Goal: Task Accomplishment & Management: Manage account settings

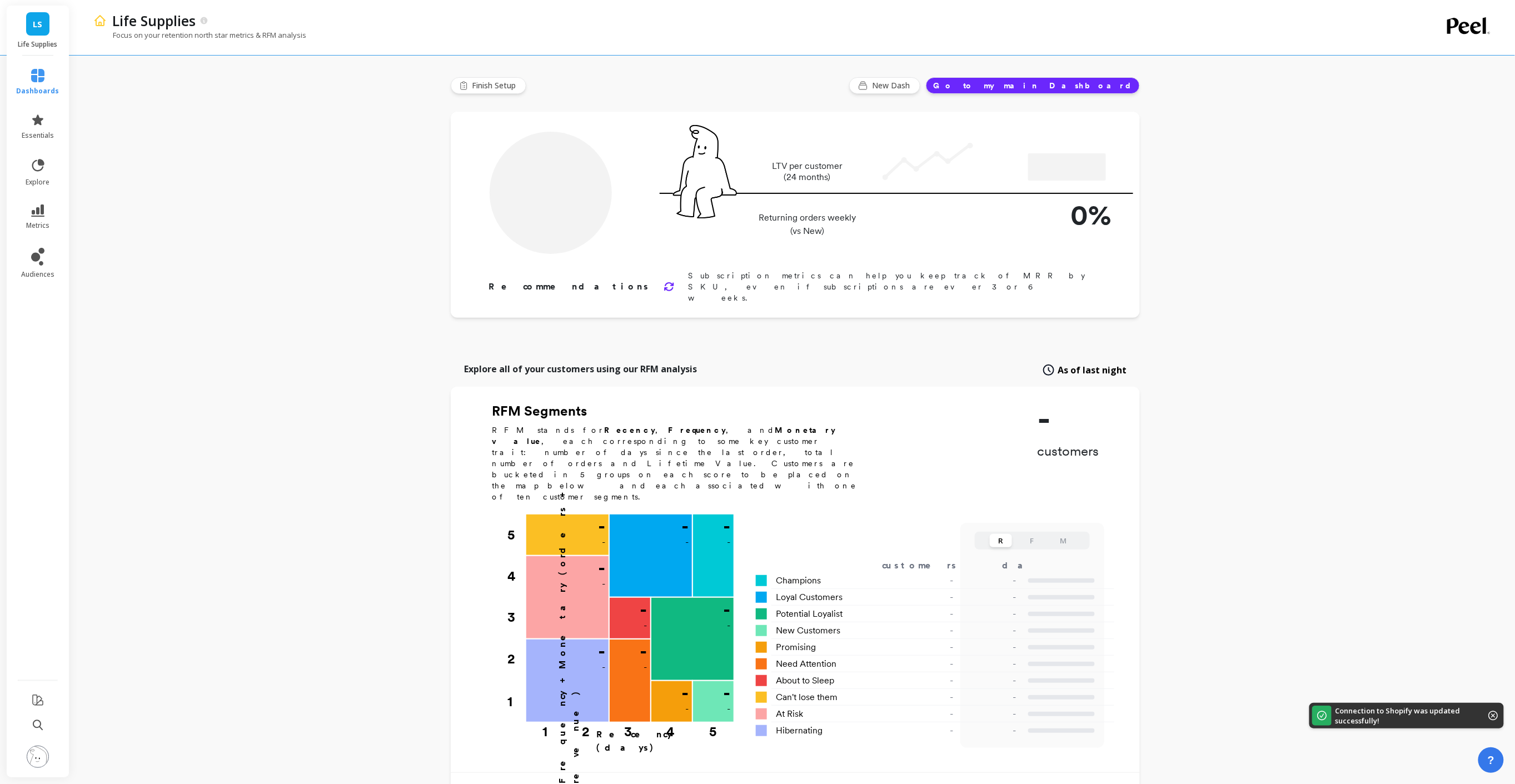
type input "Champions"
type input "7073"
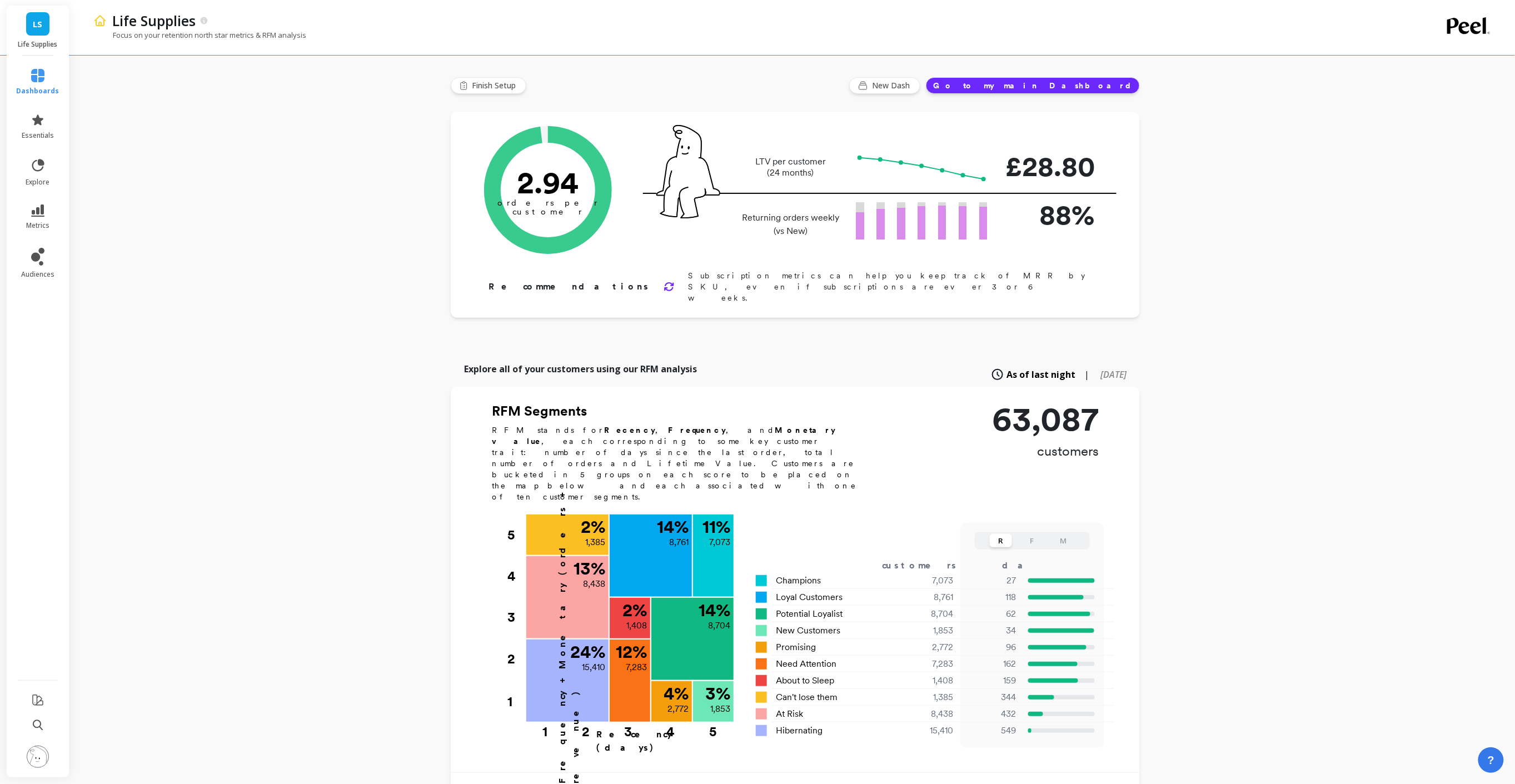
click at [46, 36] on div "LS Life Supplies" at bounding box center [38, 31] width 62 height 50
click at [146, 80] on p "Life Supplies" at bounding box center [137, 82] width 45 height 11
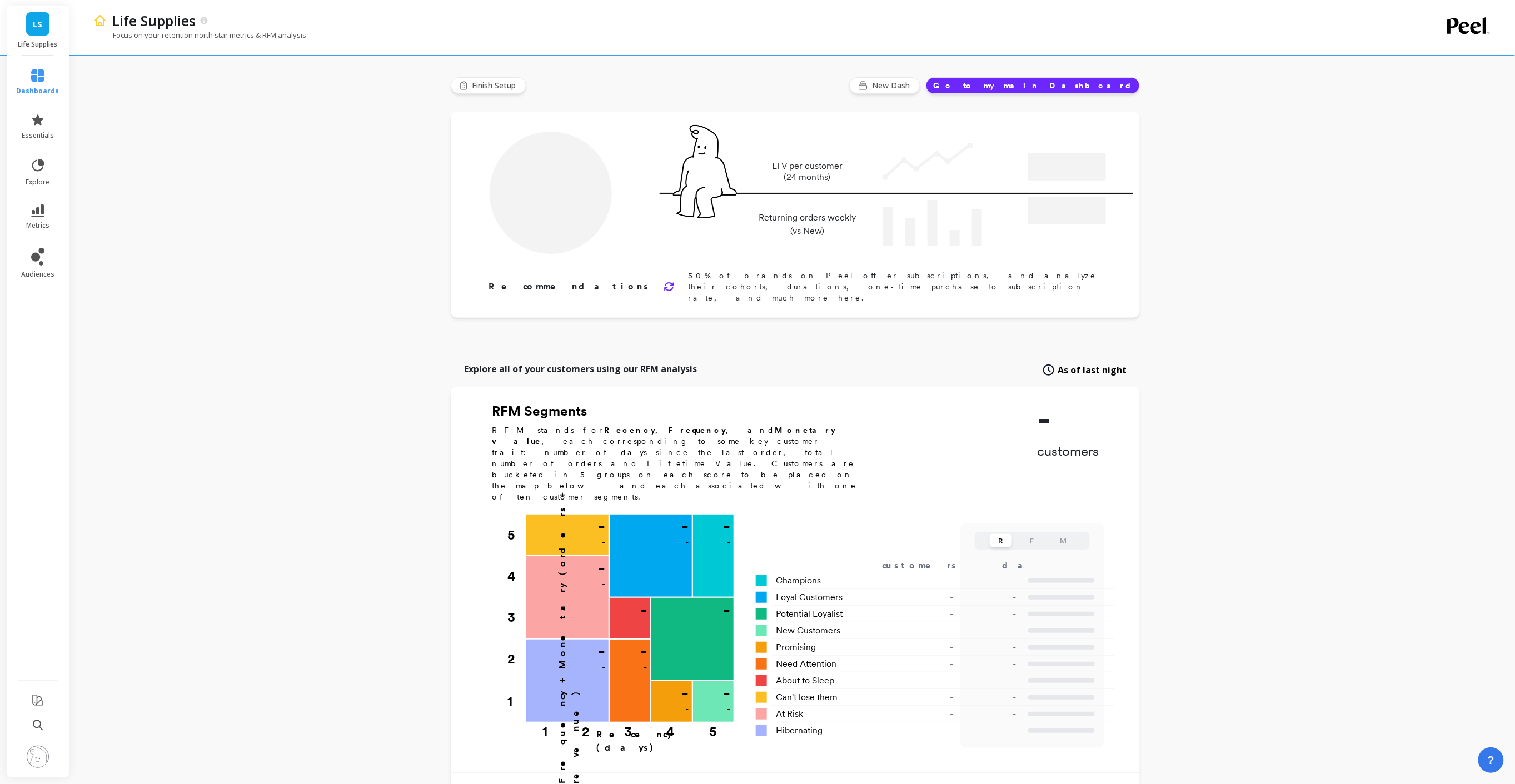
type input "Champions"
type input "7073"
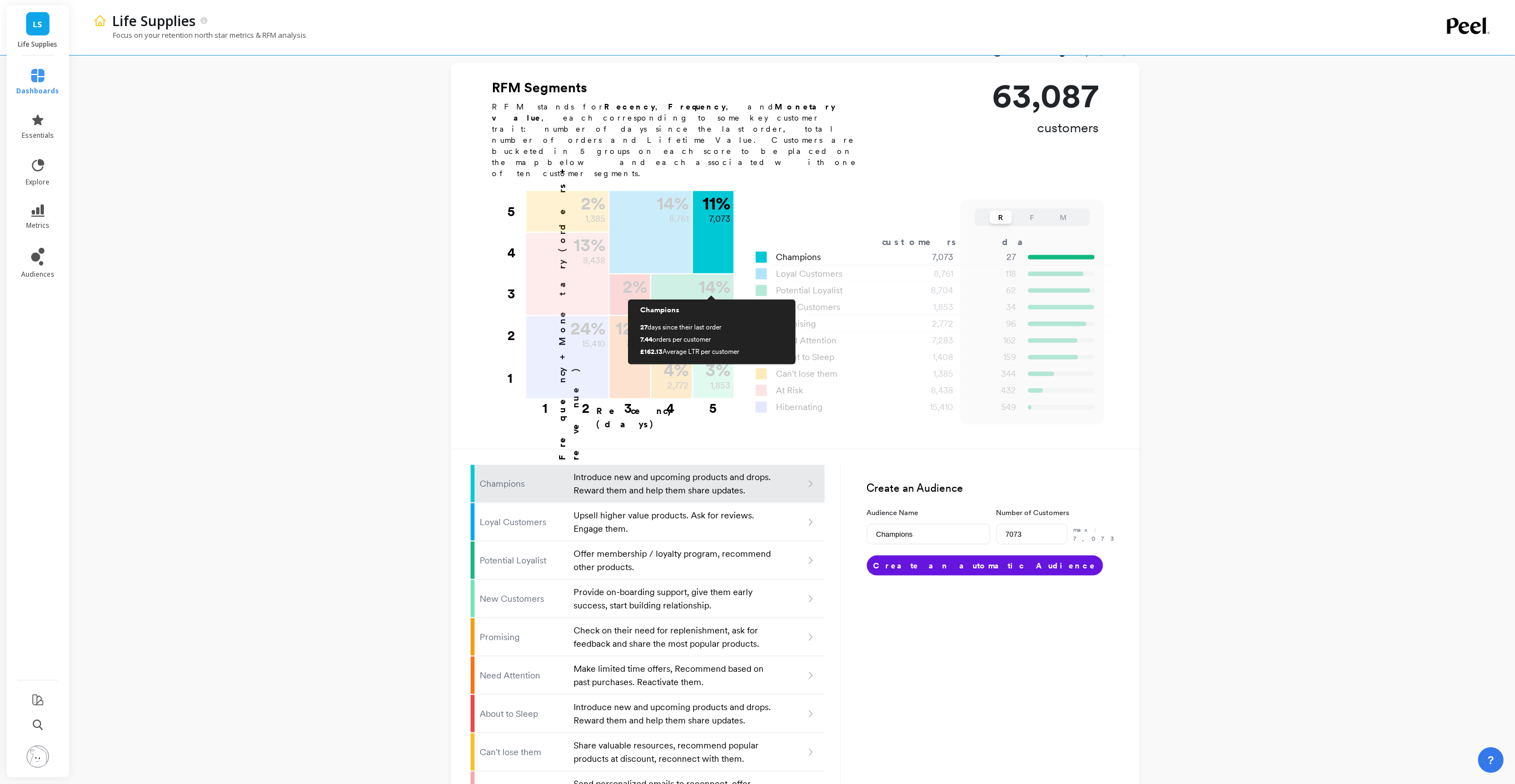
scroll to position [373, 0]
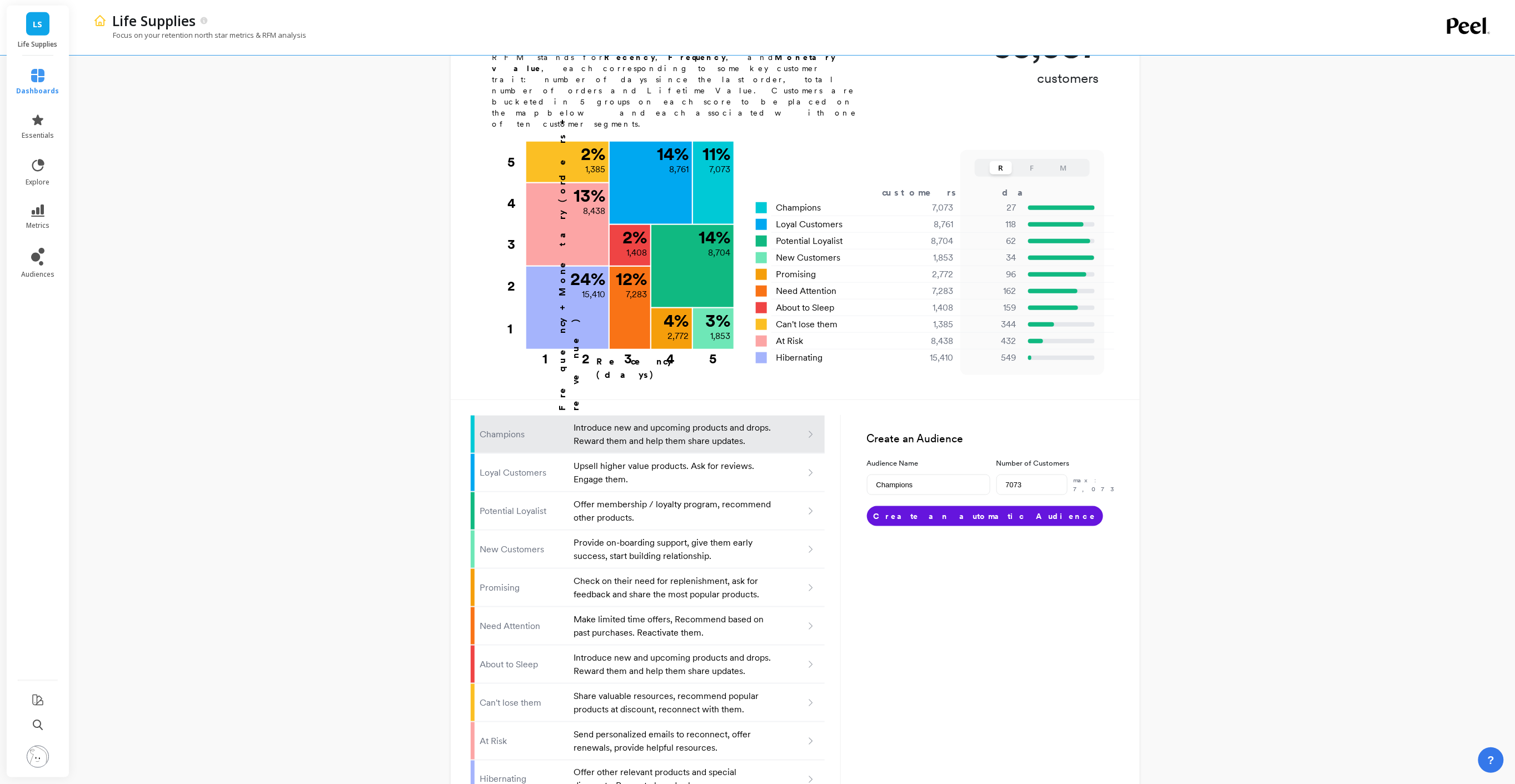
click at [36, 754] on img at bounding box center [38, 756] width 22 height 22
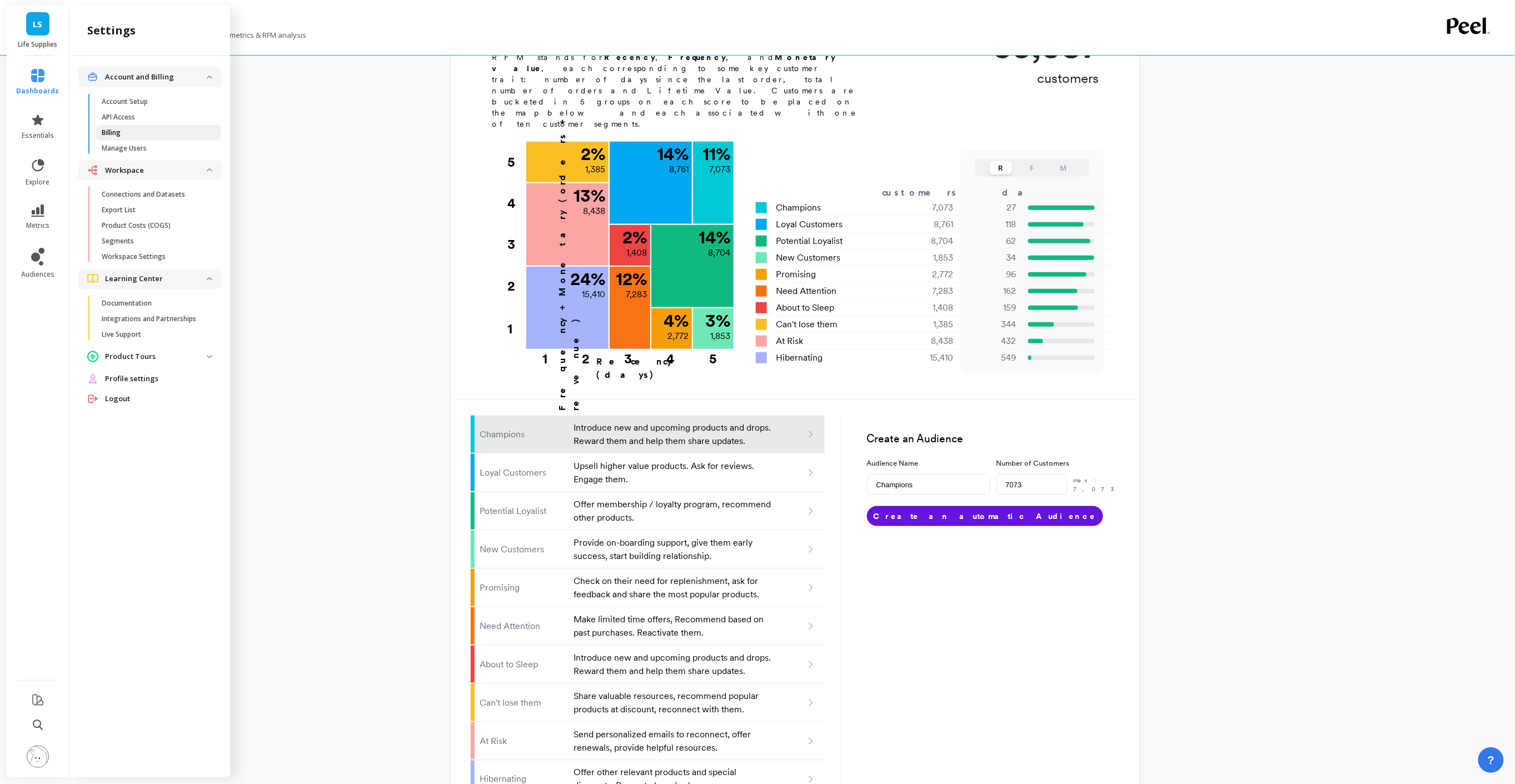
click at [171, 132] on span "Billing" at bounding box center [154, 133] width 106 height 9
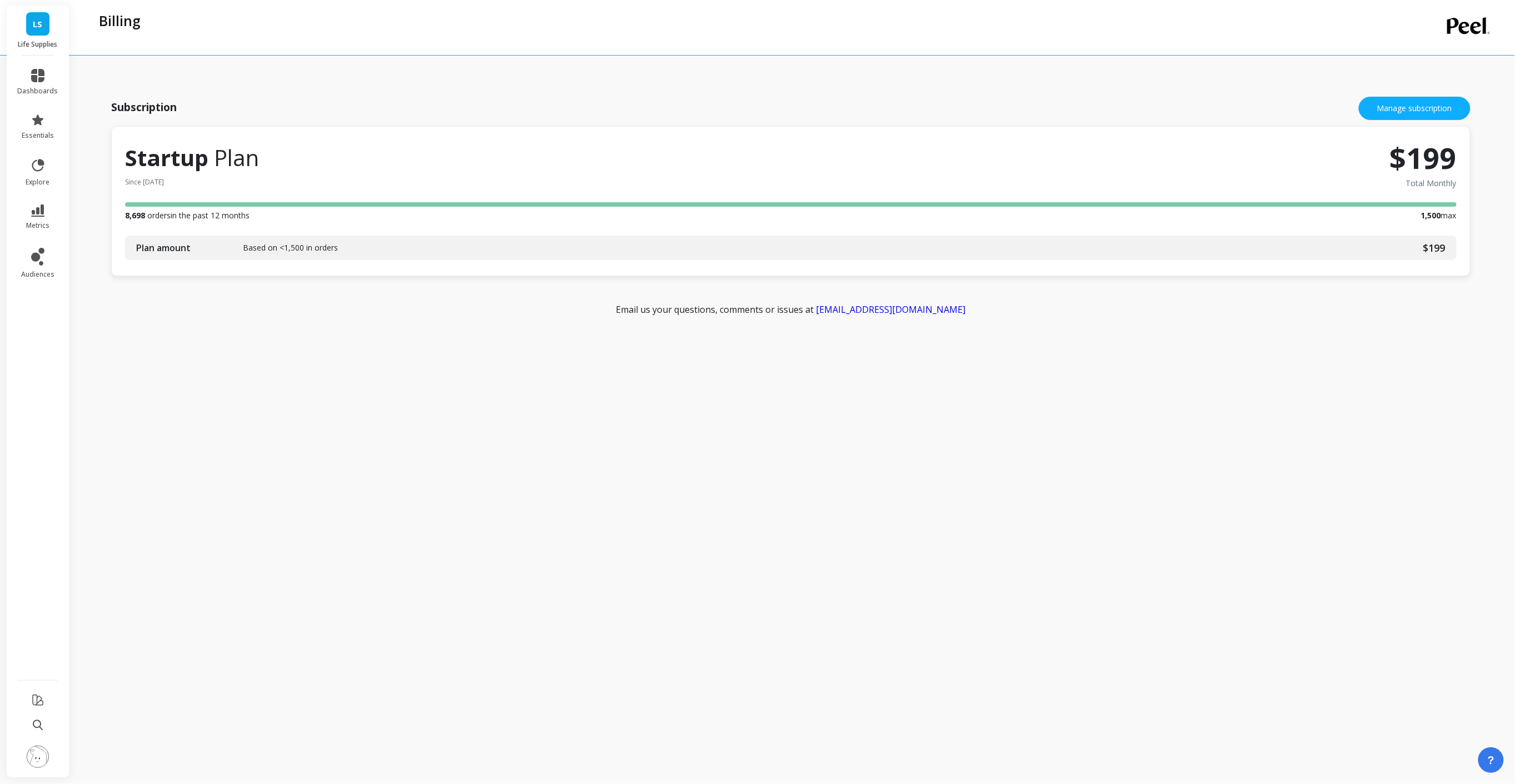
click at [241, 216] on span "8,698 orders in the past 12 months" at bounding box center [187, 215] width 124 height 13
click at [1383, 93] on div "Subscription Manage subscription" at bounding box center [790, 108] width 1359 height 36
click at [1381, 110] on link "Manage subscription" at bounding box center [1415, 108] width 112 height 23
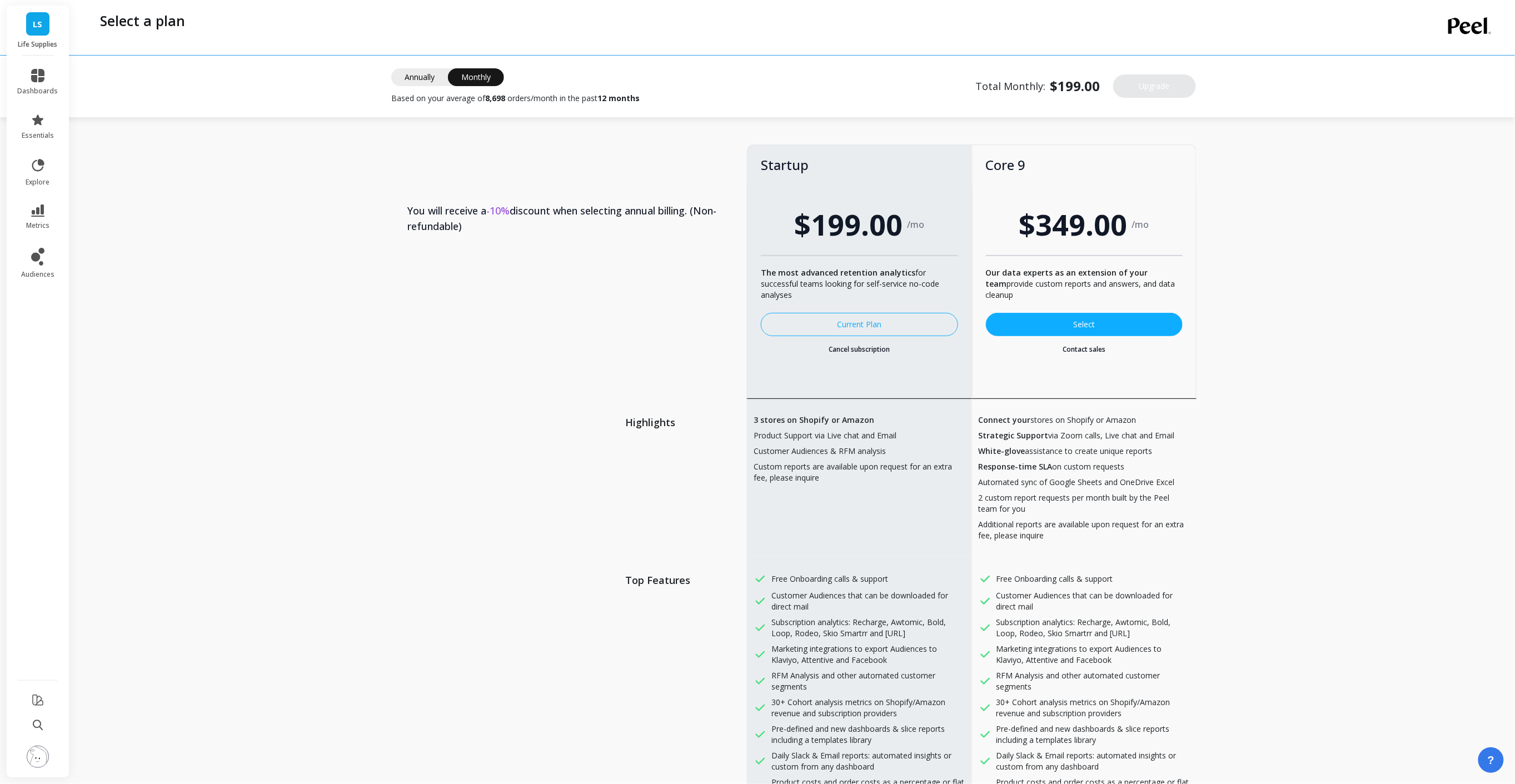
click at [426, 76] on span "Annually" at bounding box center [420, 77] width 56 height 18
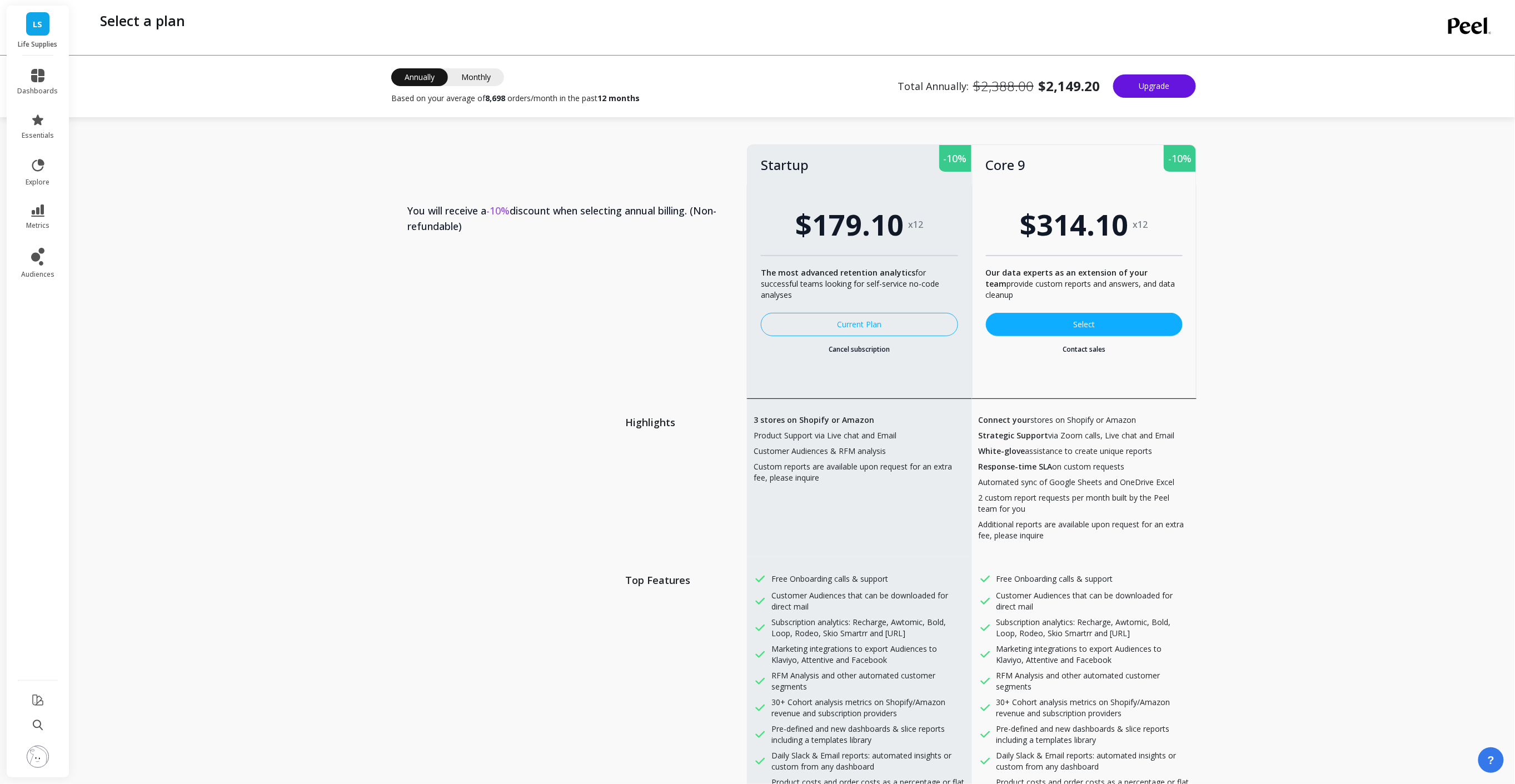
click at [472, 77] on span "Monthly" at bounding box center [476, 77] width 56 height 18
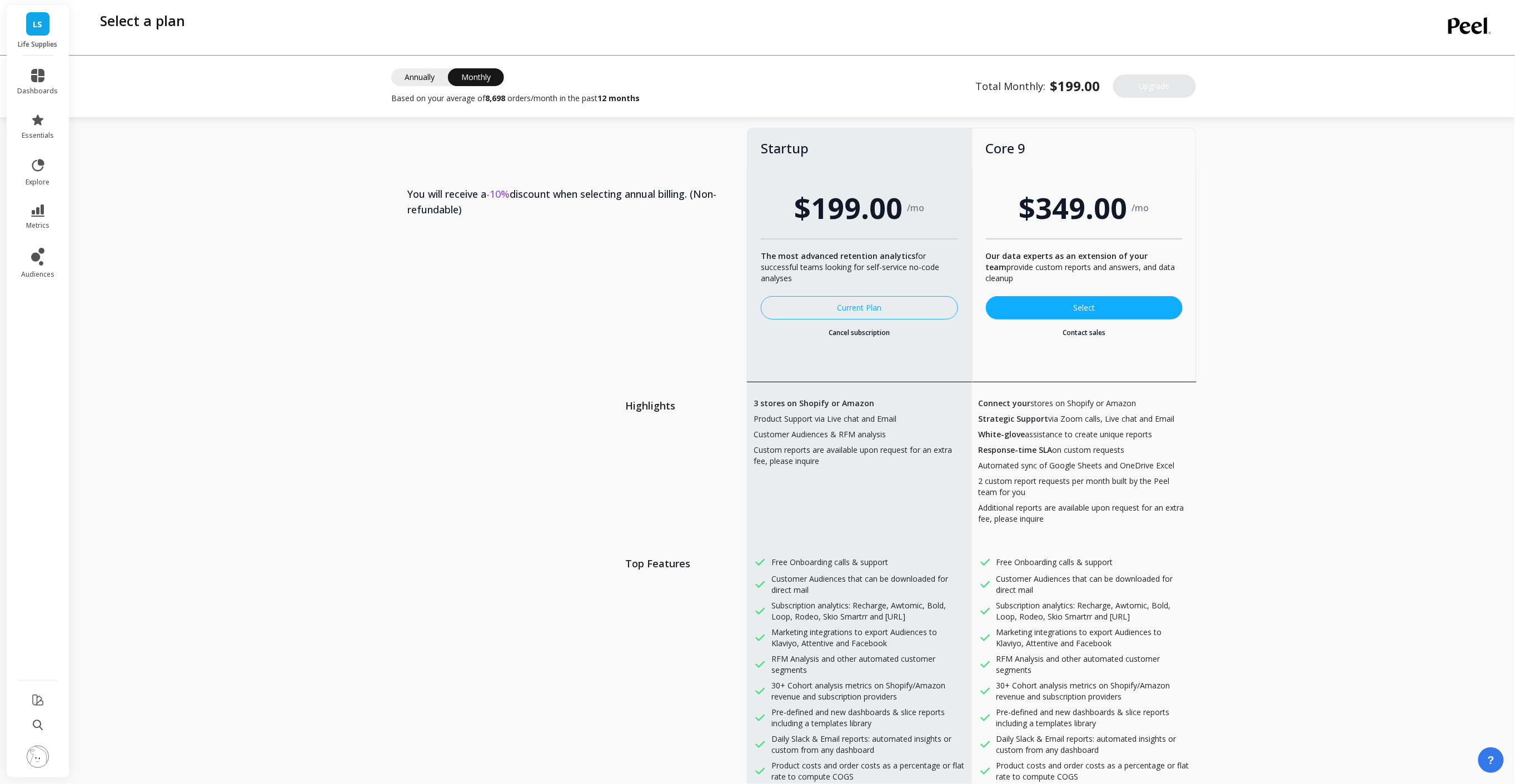
scroll to position [21, 0]
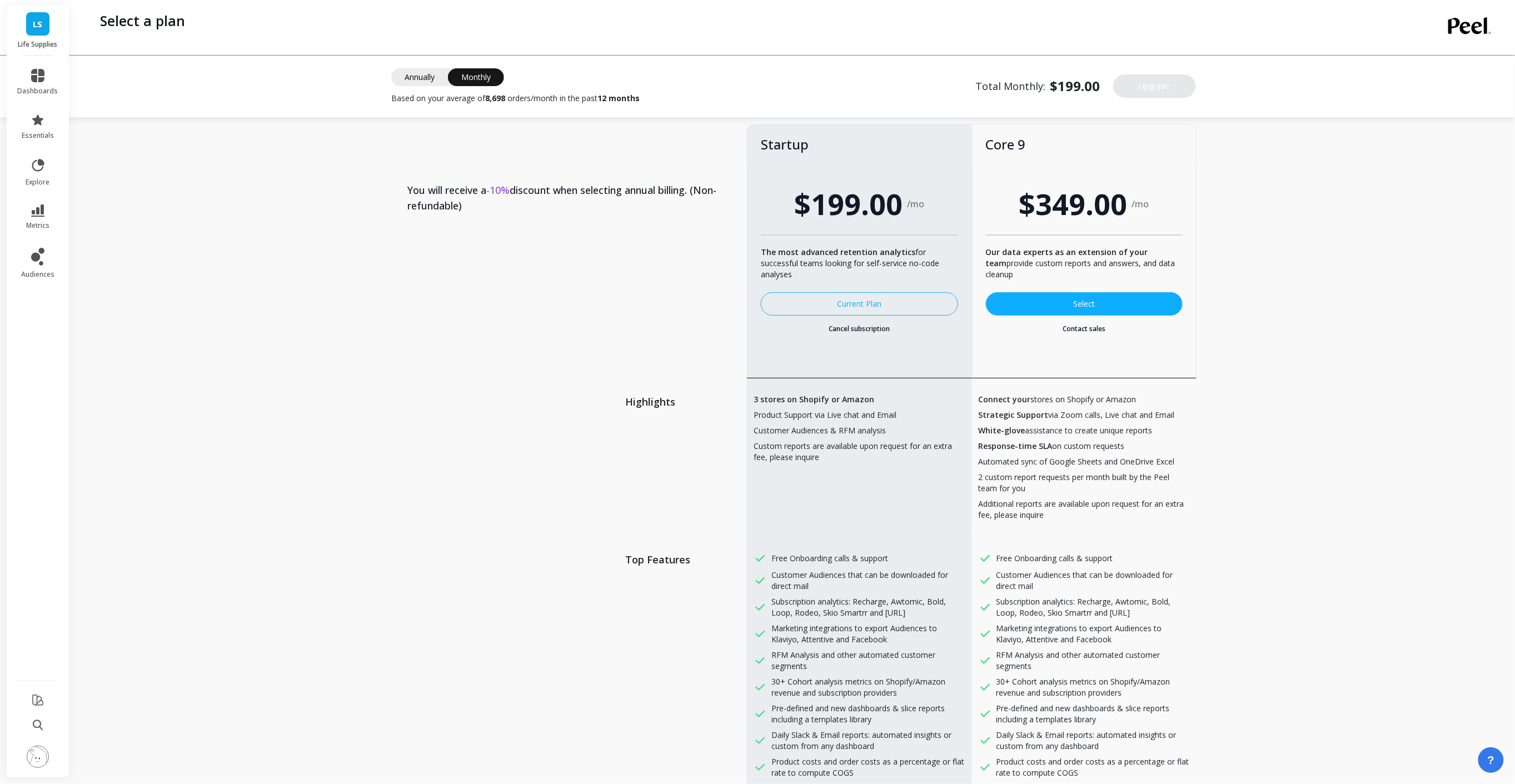
click at [422, 71] on span "Annually" at bounding box center [420, 77] width 56 height 18
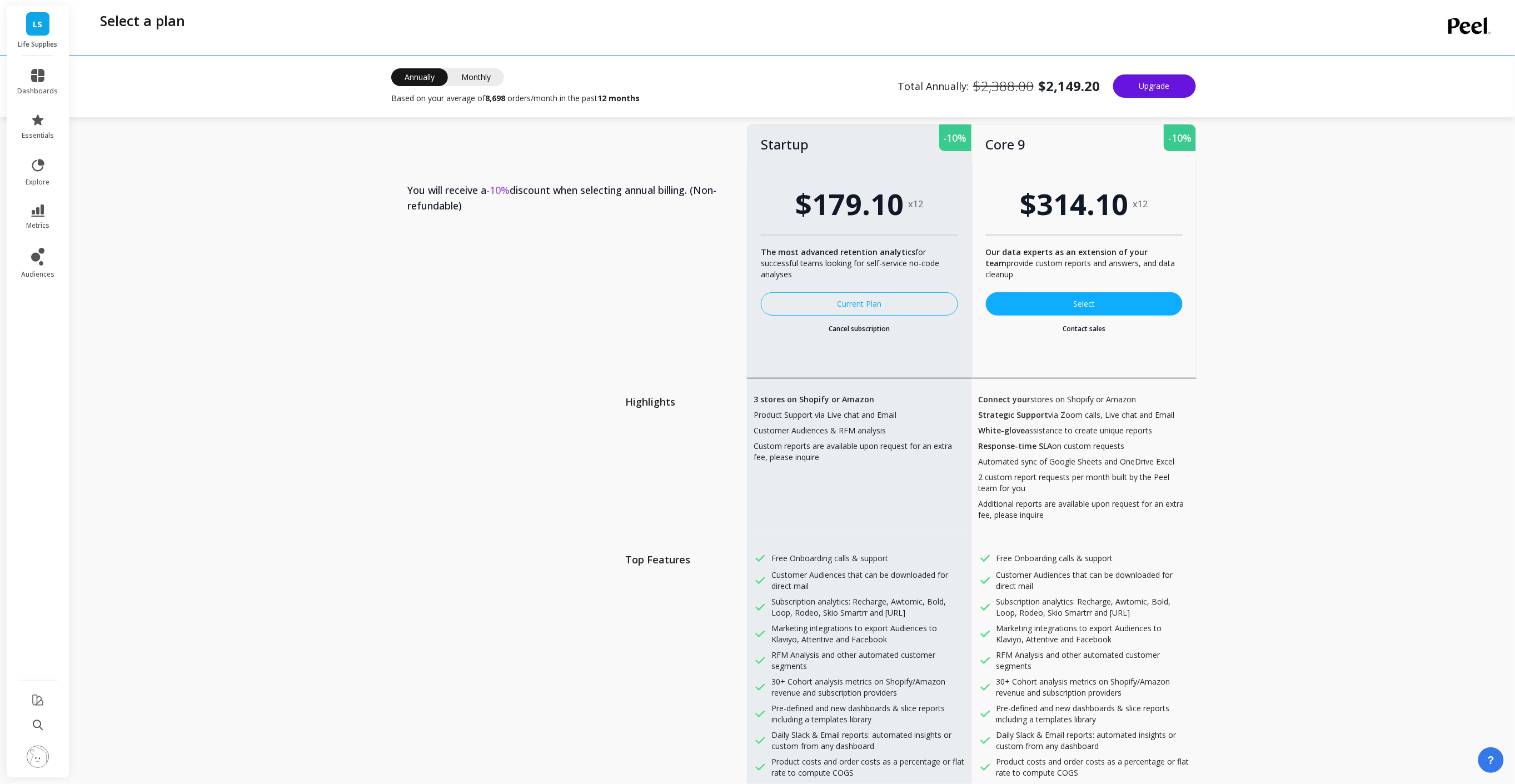
click at [476, 77] on span "Monthly" at bounding box center [476, 77] width 56 height 18
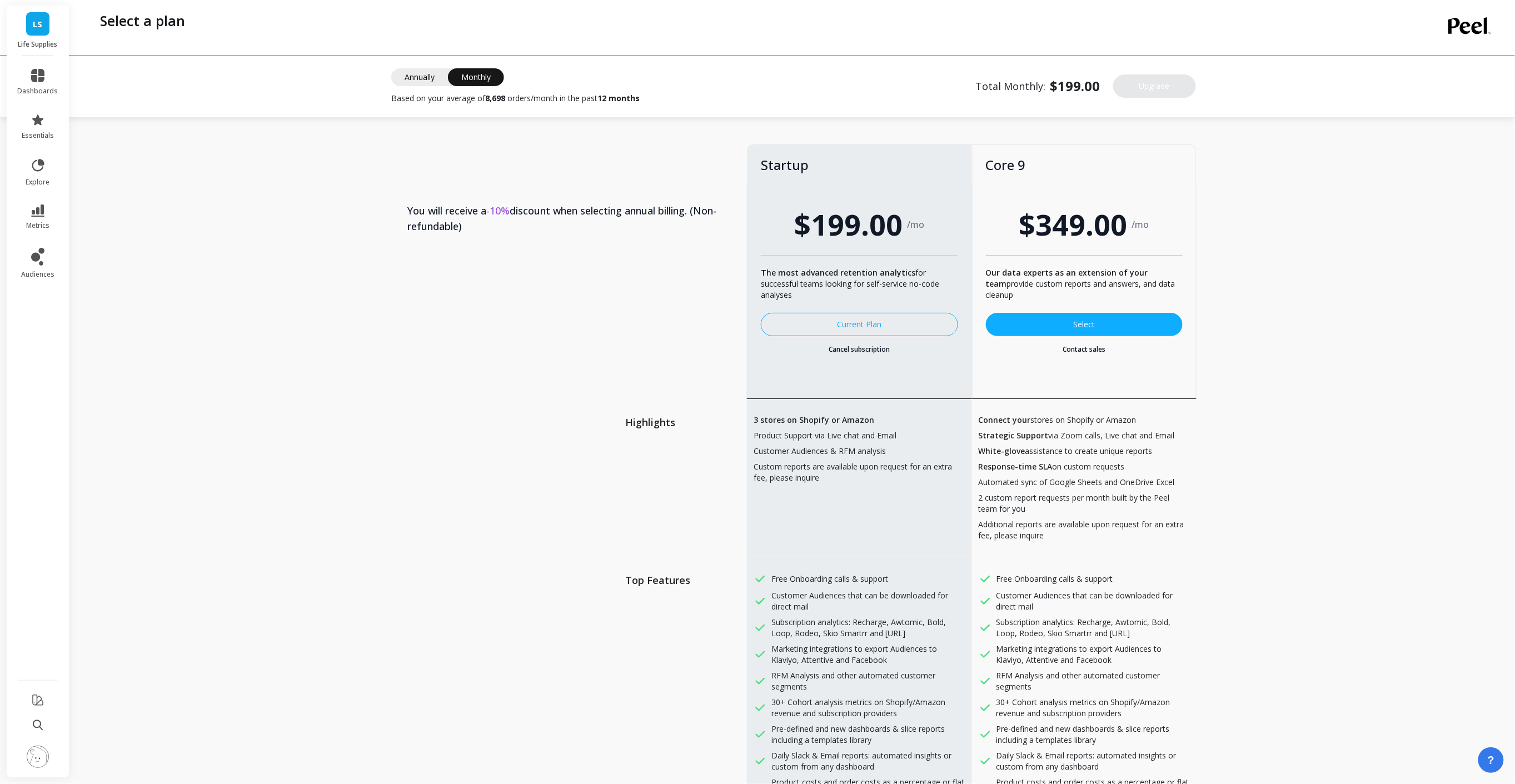
click at [874, 352] on link "Cancel subscription" at bounding box center [859, 349] width 197 height 9
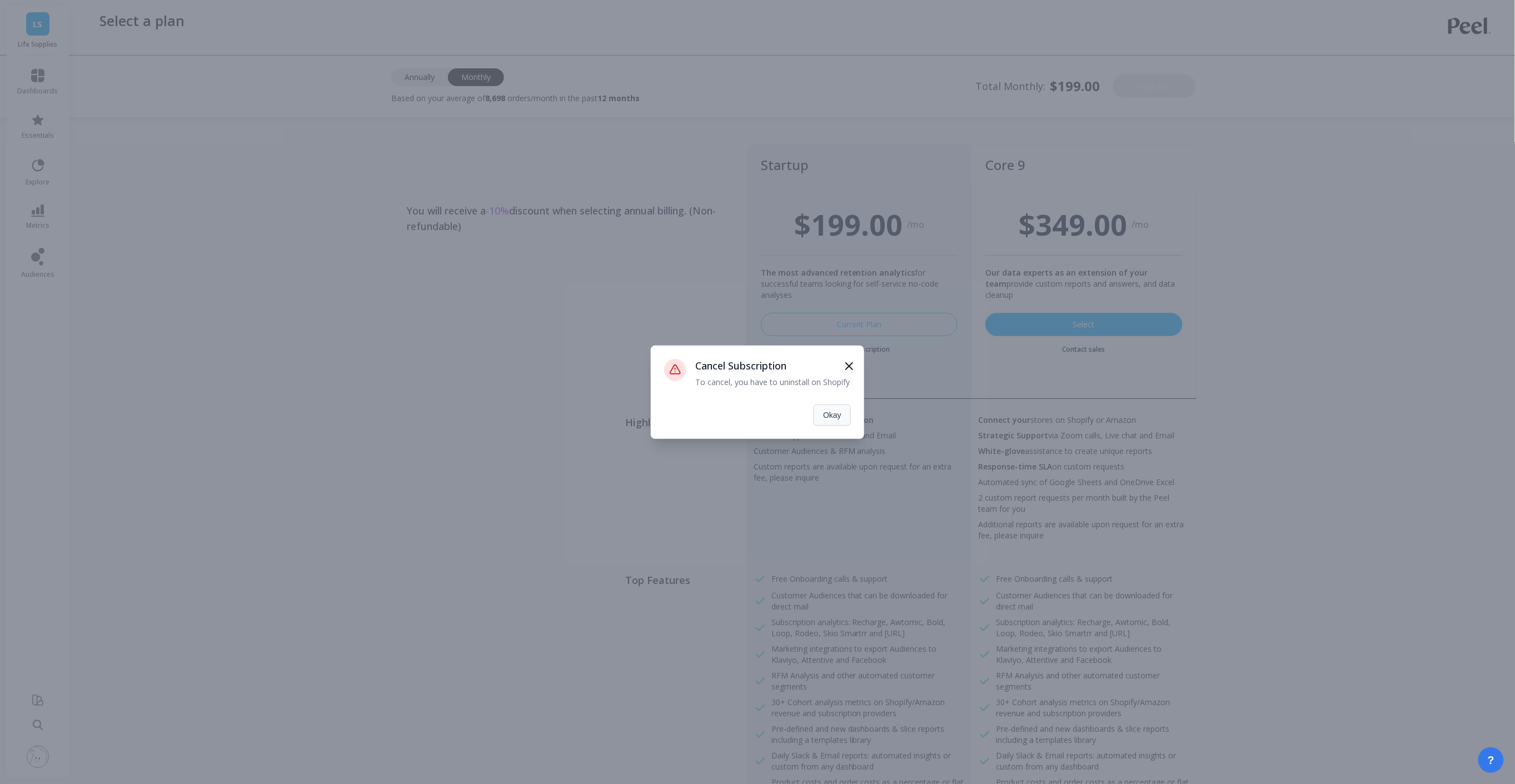
click at [837, 419] on button "Okay" at bounding box center [832, 415] width 37 height 21
